Goal: Task Accomplishment & Management: Manage account settings

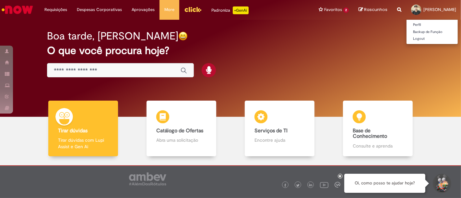
click at [423, 7] on span "[PERSON_NAME]" at bounding box center [439, 10] width 33 height 6
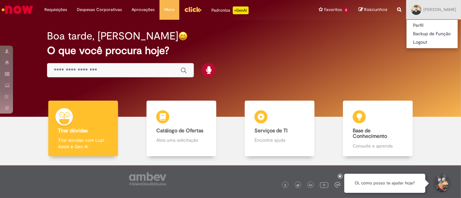
click at [17, 12] on img "Ir para a Homepage" at bounding box center [17, 9] width 33 height 13
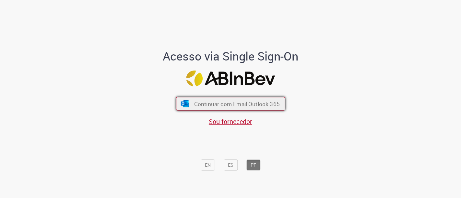
click at [229, 108] on button "Continuar com Email Outlook 365" at bounding box center [230, 104] width 109 height 14
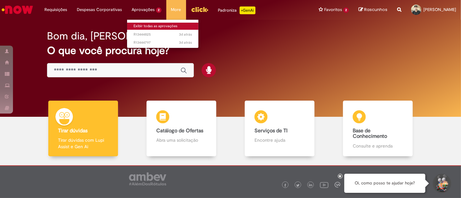
click at [149, 25] on link "Exibir todas as aprovações" at bounding box center [162, 26] width 71 height 7
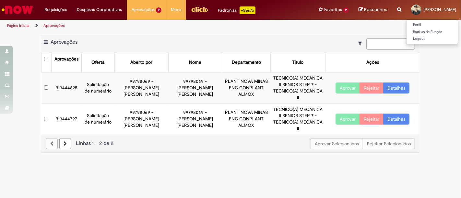
click at [411, 9] on div at bounding box center [416, 10] width 10 height 10
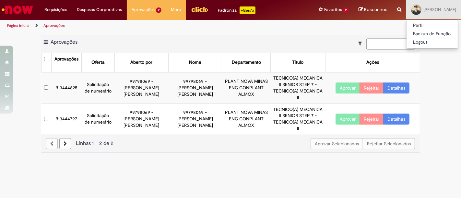
click at [24, 11] on img "Ir para a Homepage" at bounding box center [17, 9] width 33 height 13
